Goal: Information Seeking & Learning: Learn about a topic

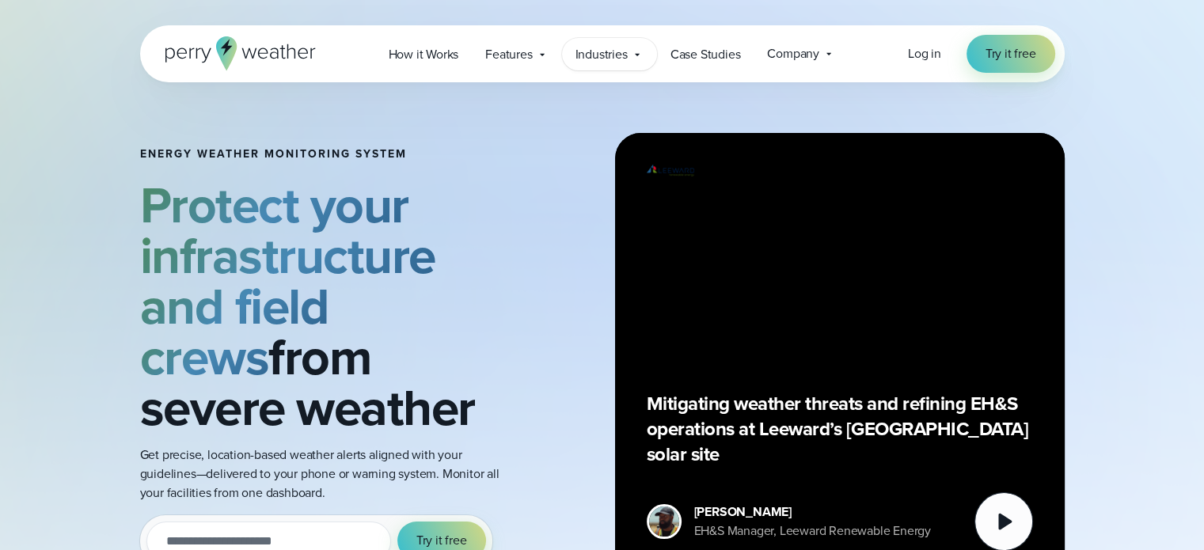
click at [602, 63] on span "Industries" at bounding box center [602, 54] width 52 height 19
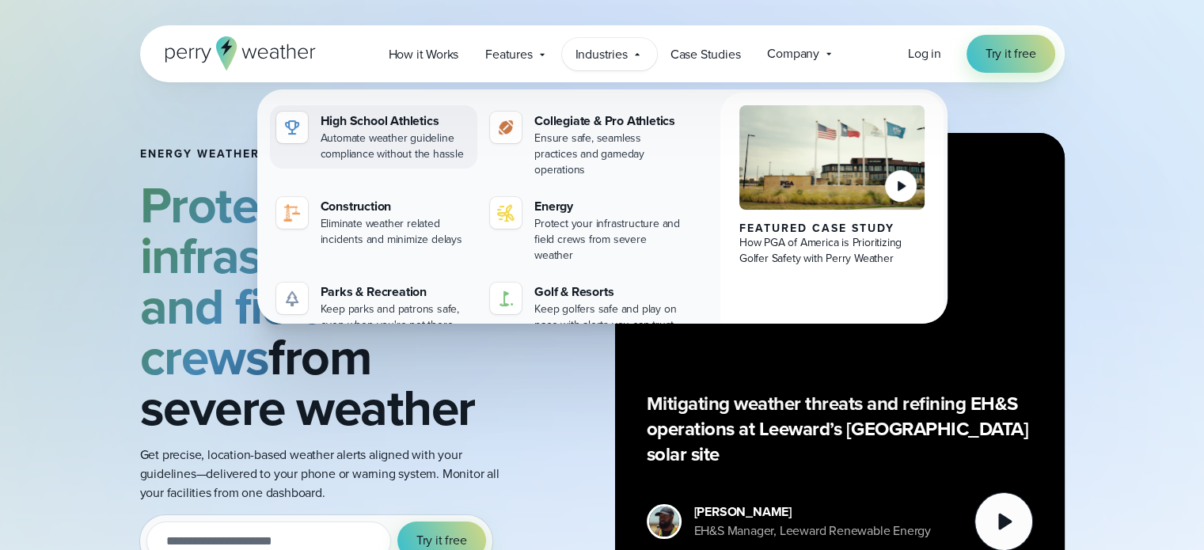
click at [391, 145] on div "Automate weather guideline compliance without the hassle" at bounding box center [396, 147] width 151 height 32
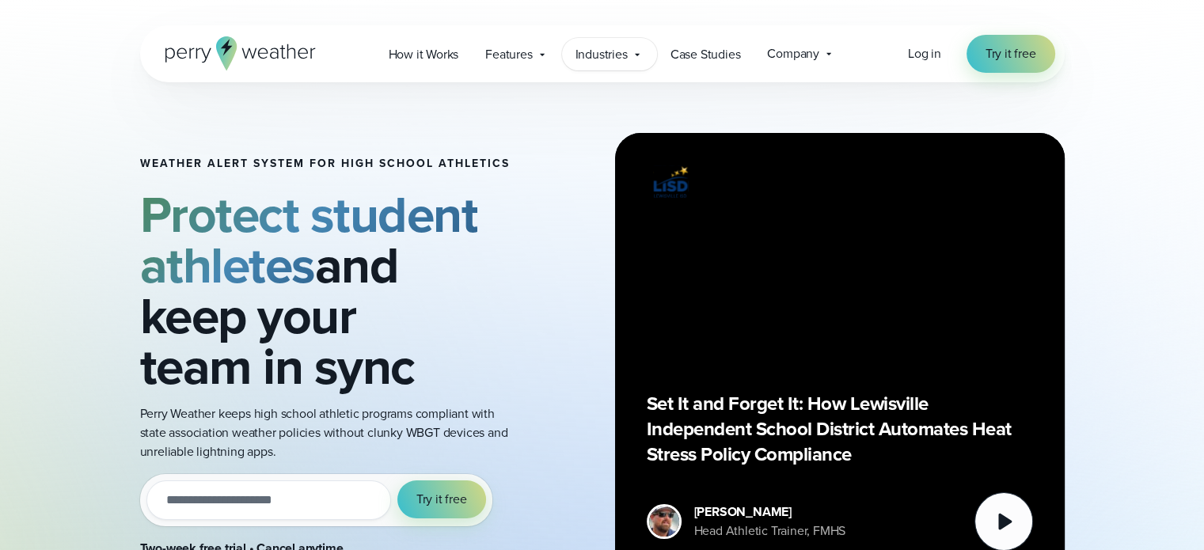
click at [610, 57] on span "Industries" at bounding box center [602, 54] width 52 height 19
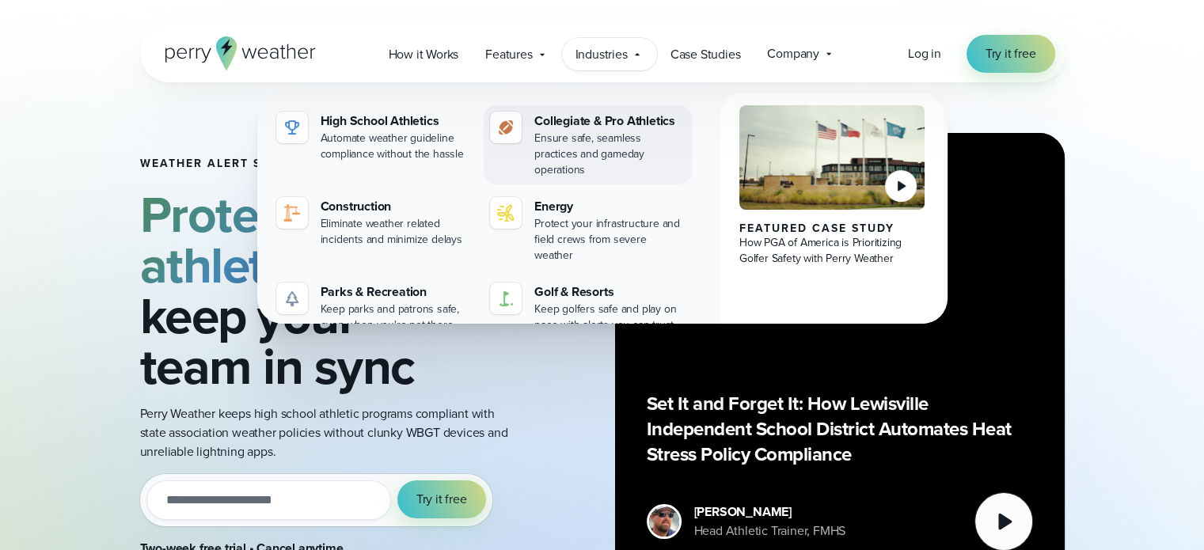
click at [603, 113] on div "Collegiate & Pro Athletics" at bounding box center [609, 121] width 151 height 19
